Goal: Complete application form

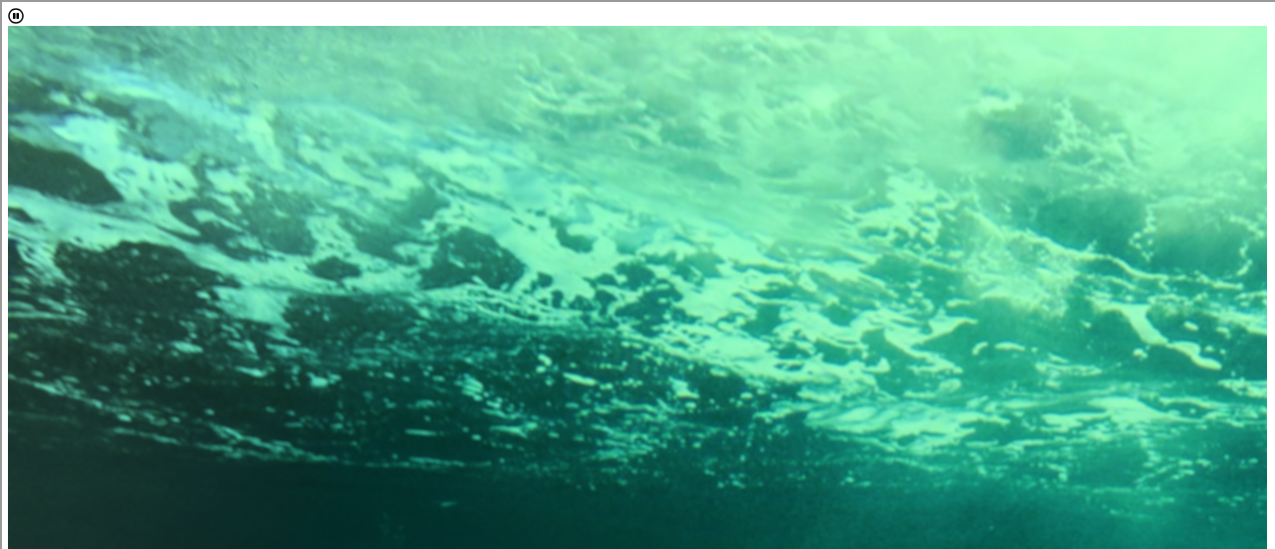
select select "[object Object]"
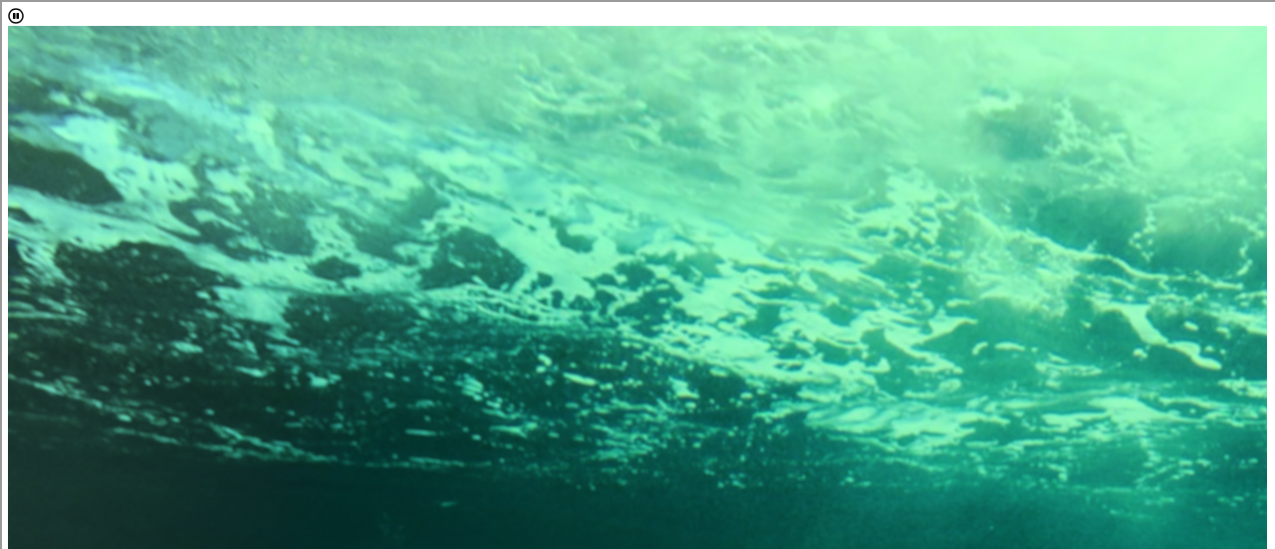
scroll to position [54, 0]
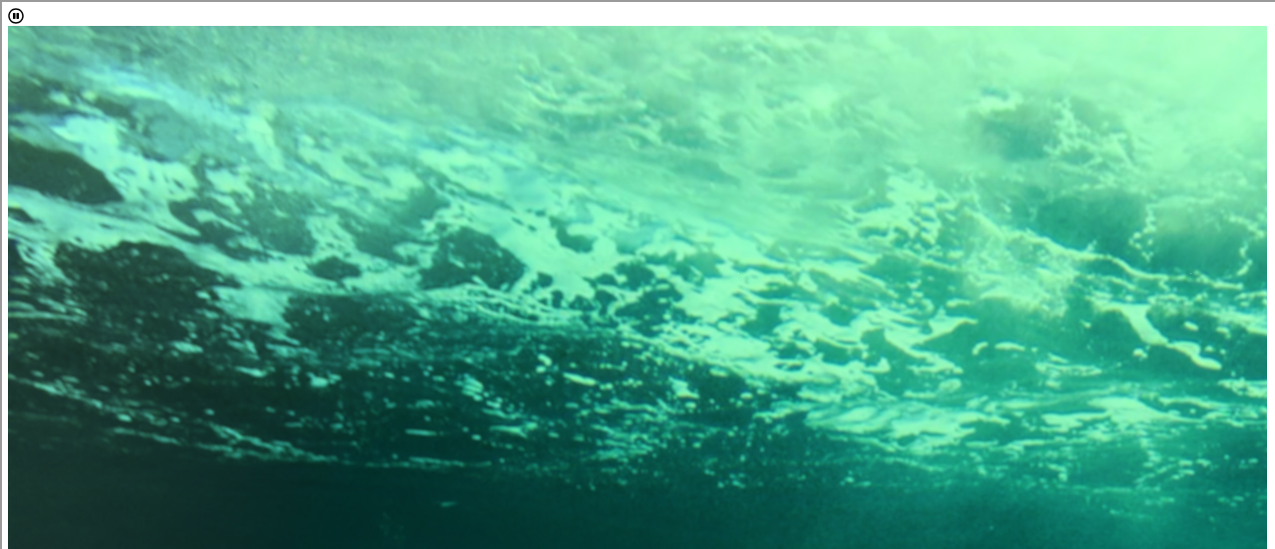
drag, startPoint x: 746, startPoint y: 481, endPoint x: 813, endPoint y: 491, distance: 67.5
drag, startPoint x: 1132, startPoint y: 441, endPoint x: 1128, endPoint y: 475, distance: 34.1
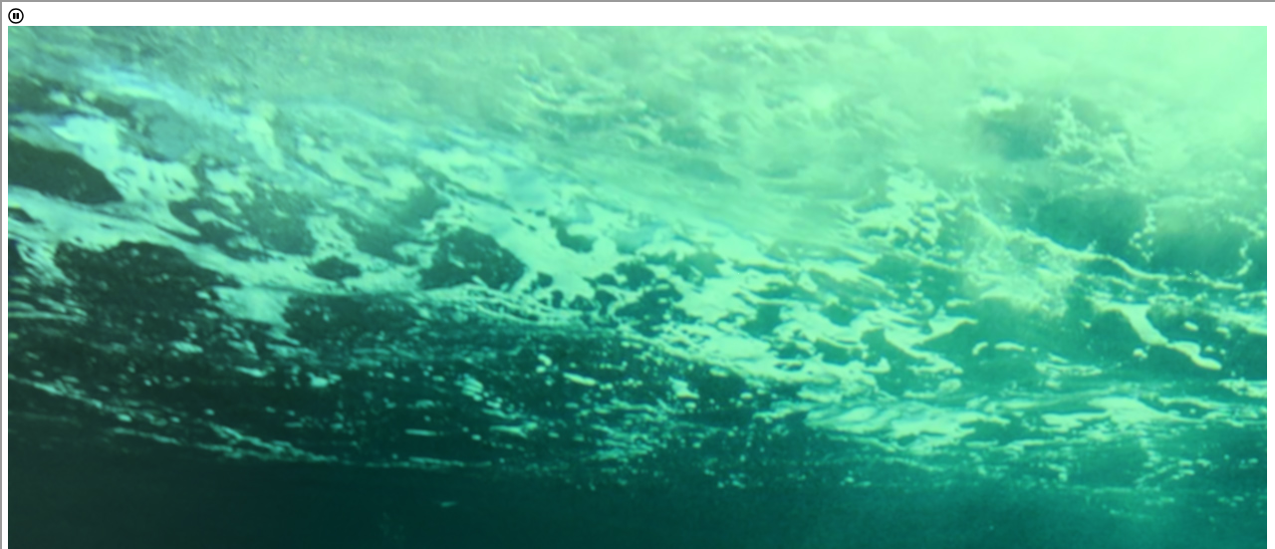
type input "[EMAIL_ADDRESS][DOMAIN_NAME]"
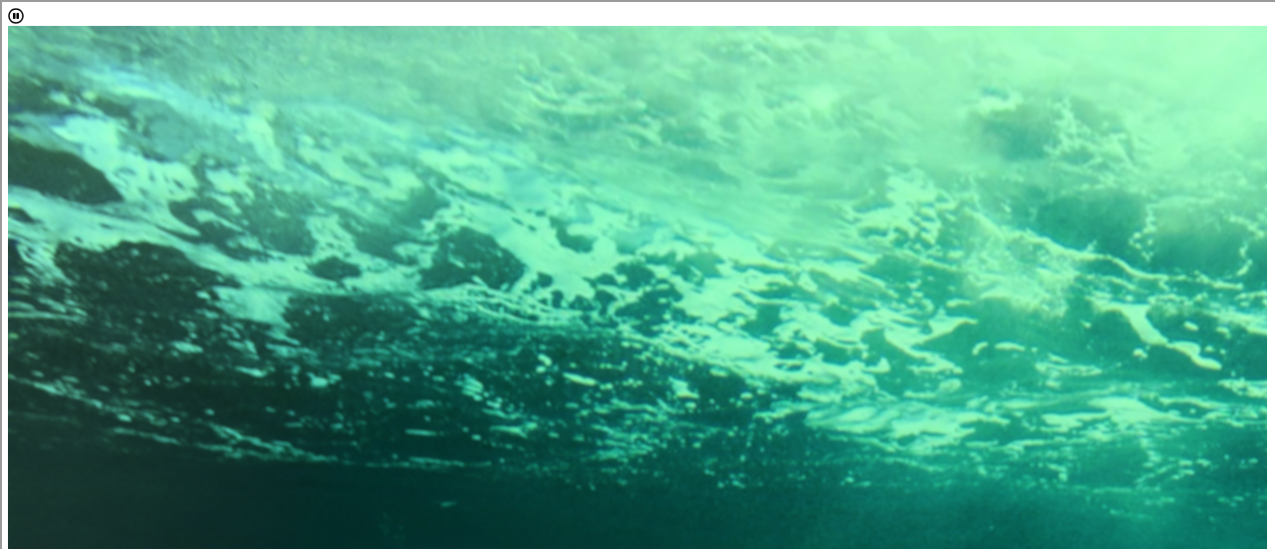
scroll to position [0, 0]
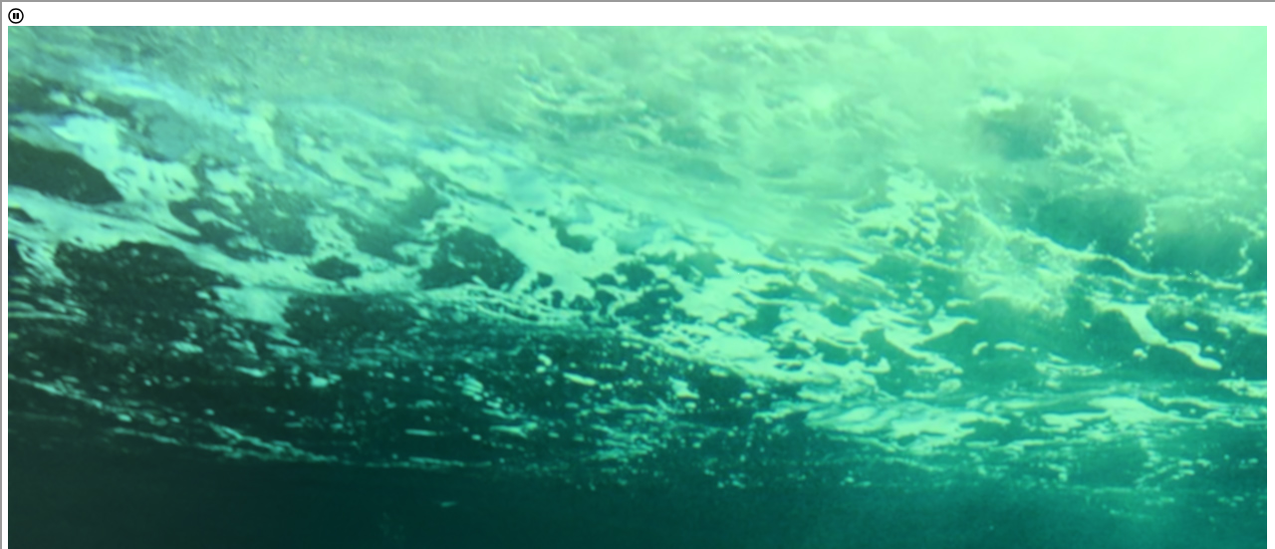
drag, startPoint x: 1132, startPoint y: 398, endPoint x: 1134, endPoint y: 489, distance: 90.6
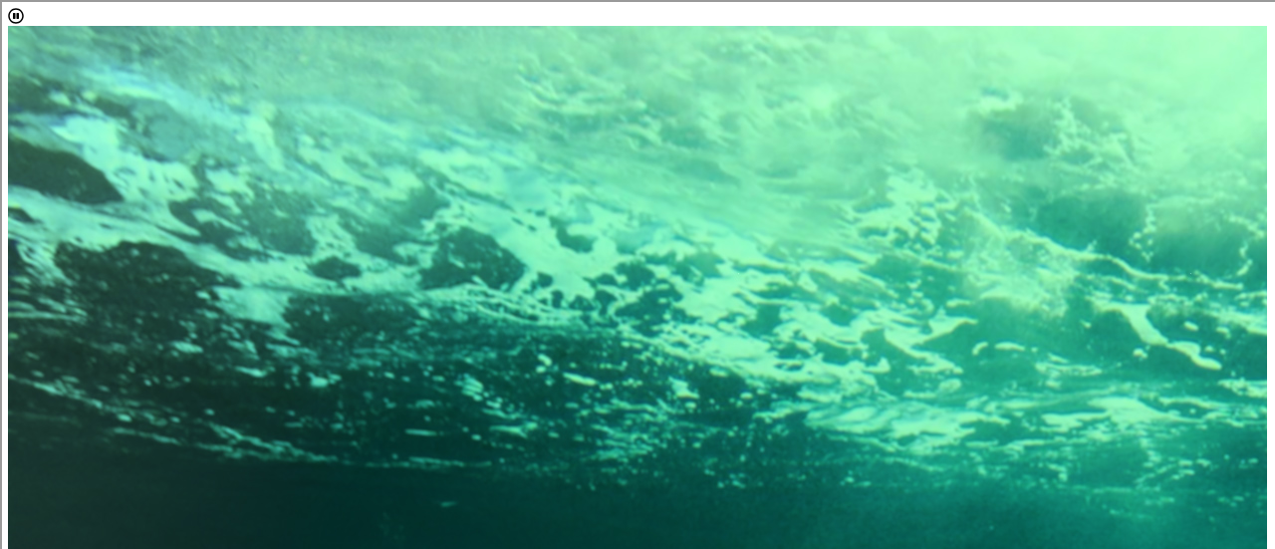
scroll to position [269, 0]
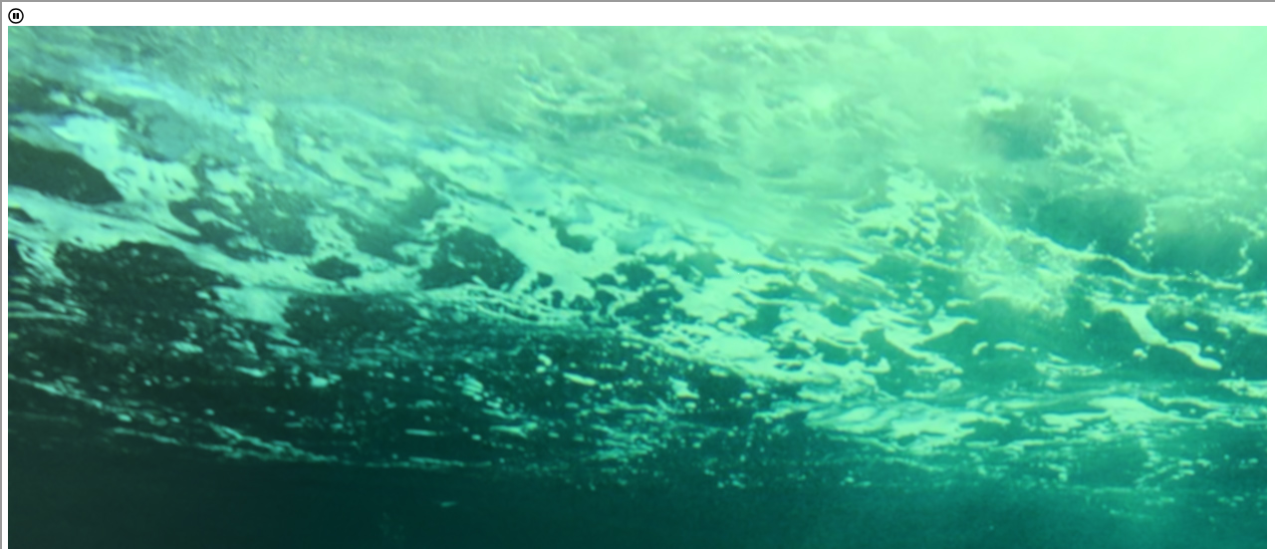
drag, startPoint x: 1139, startPoint y: 320, endPoint x: 1123, endPoint y: 408, distance: 90.1
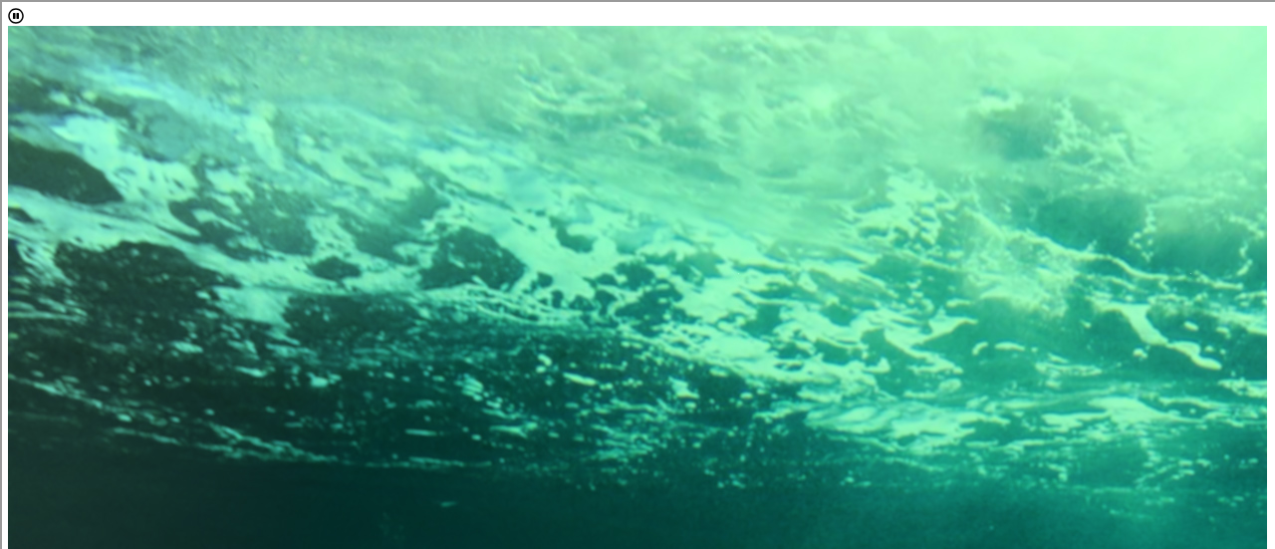
drag, startPoint x: 1133, startPoint y: 261, endPoint x: 1129, endPoint y: 277, distance: 16.4
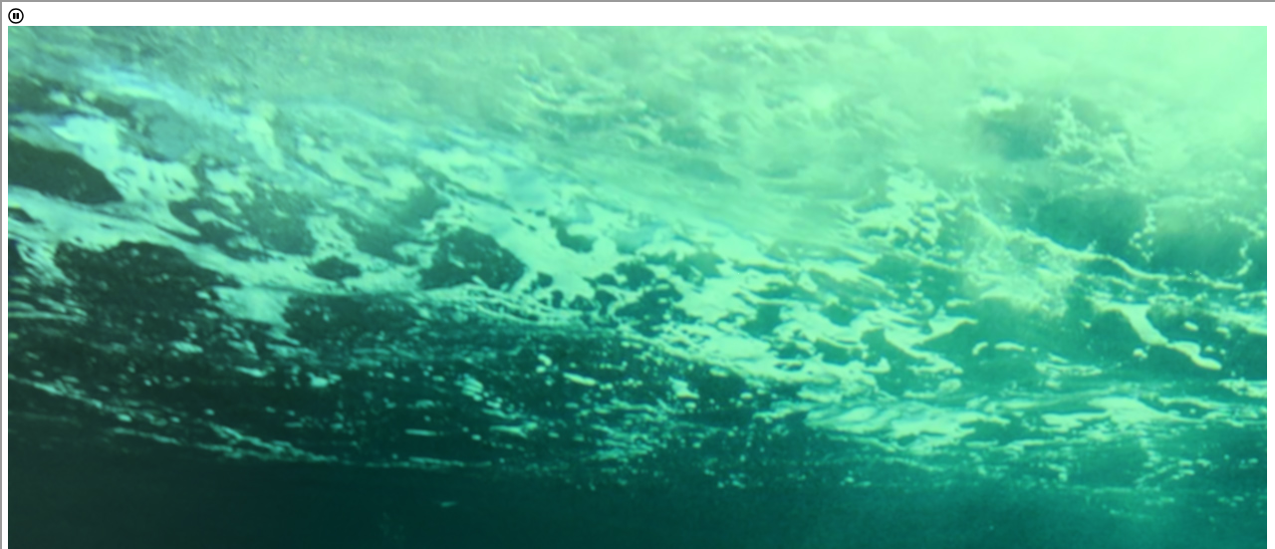
scroll to position [236, 0]
